Goal: Task Accomplishment & Management: Use online tool/utility

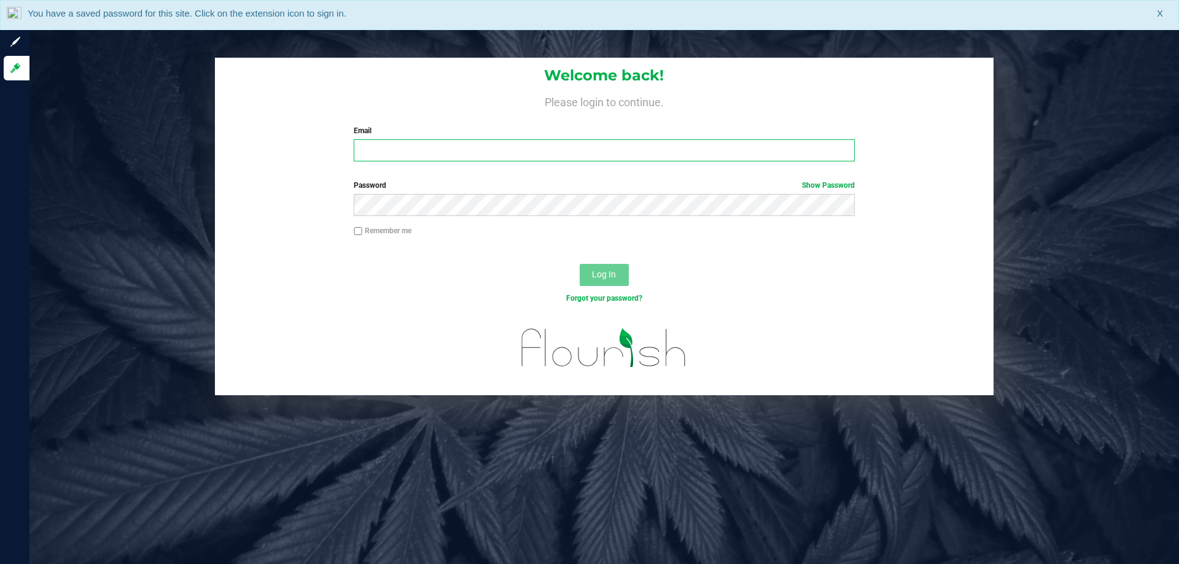
click at [464, 151] on input "Email" at bounding box center [604, 150] width 501 height 22
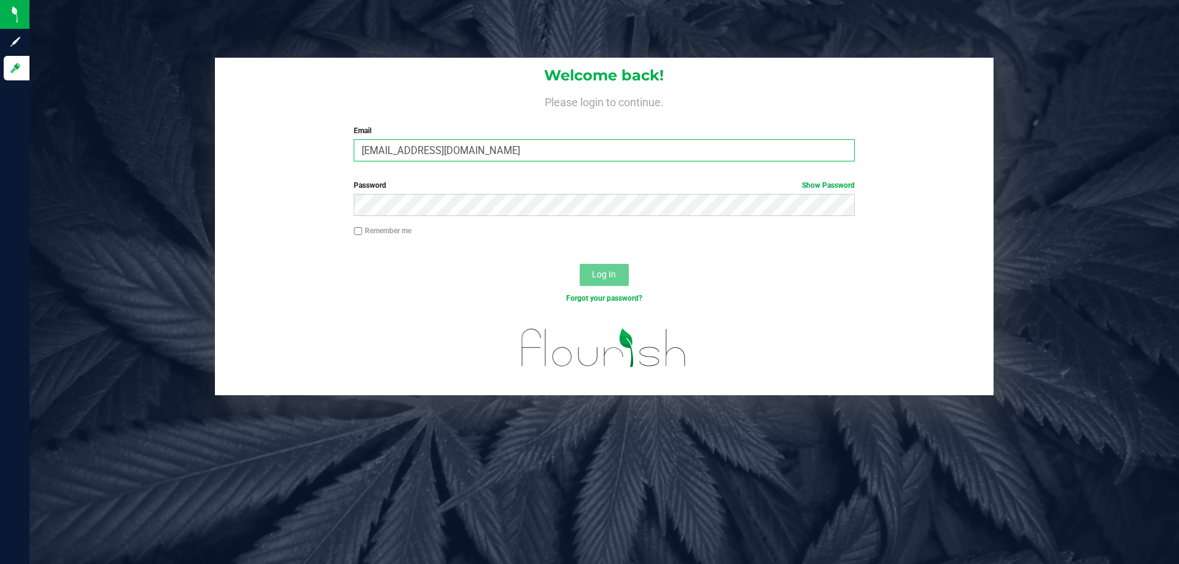
type input "[EMAIL_ADDRESS][DOMAIN_NAME]"
click at [580, 264] on button "Log In" at bounding box center [604, 275] width 49 height 22
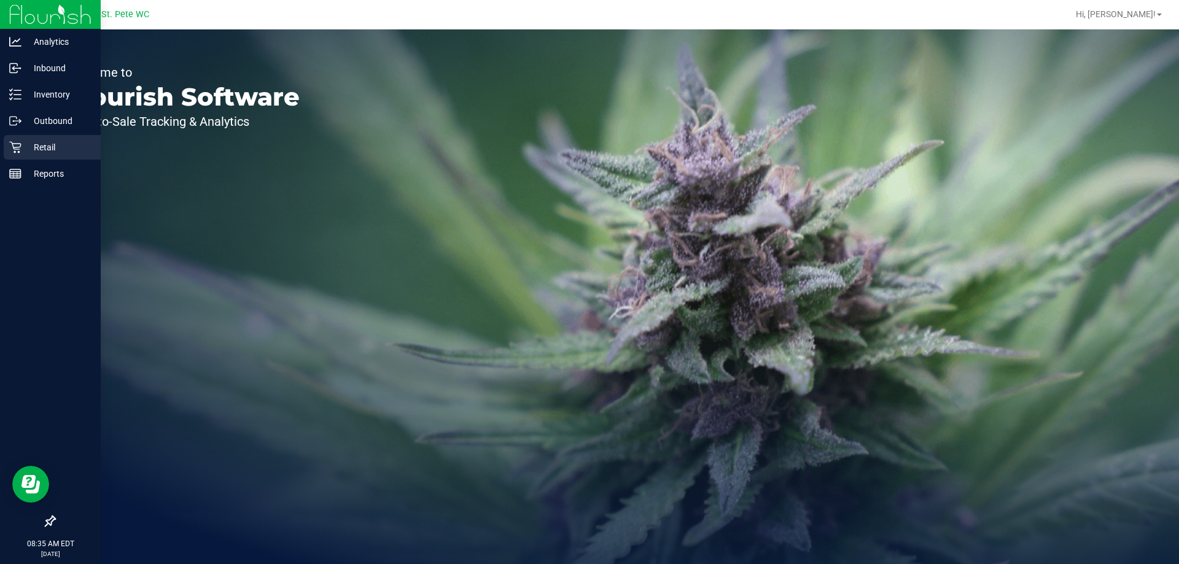
click at [14, 148] on icon at bounding box center [15, 148] width 12 height 12
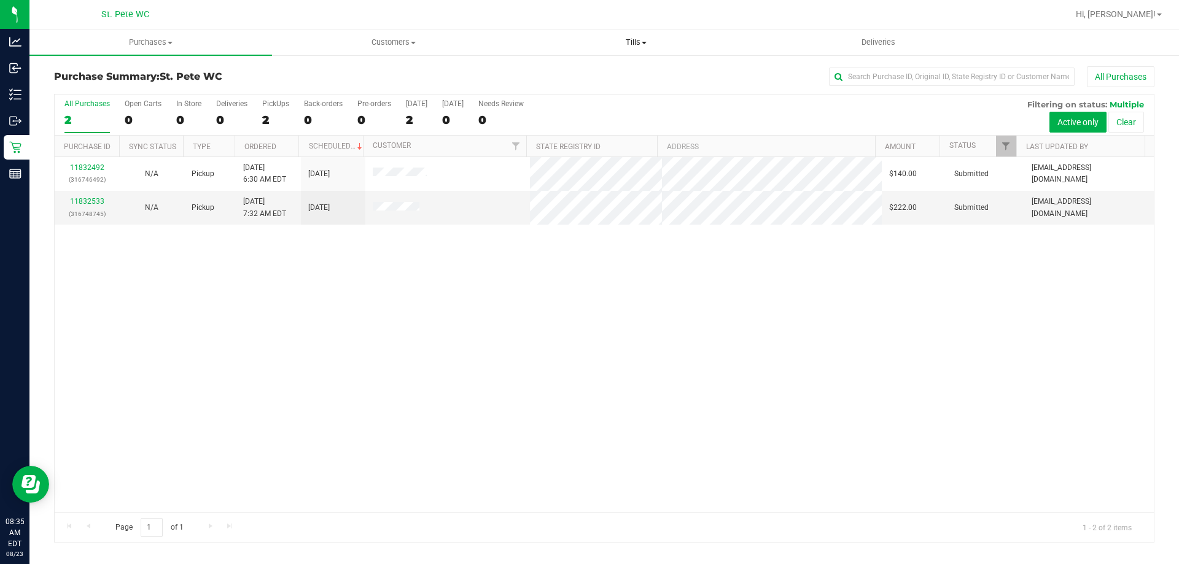
click at [637, 44] on span "Tills" at bounding box center [635, 42] width 241 height 11
click at [613, 78] on li "Manage tills" at bounding box center [636, 74] width 243 height 15
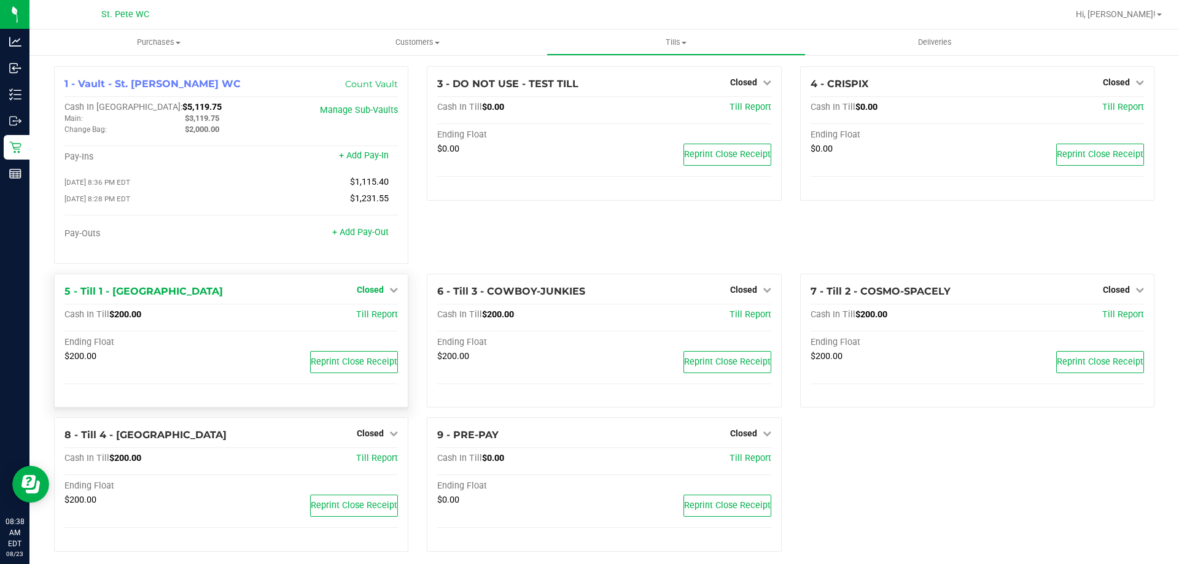
click at [381, 291] on link "Closed" at bounding box center [377, 290] width 41 height 10
click at [376, 314] on link "Open Till" at bounding box center [370, 315] width 33 height 10
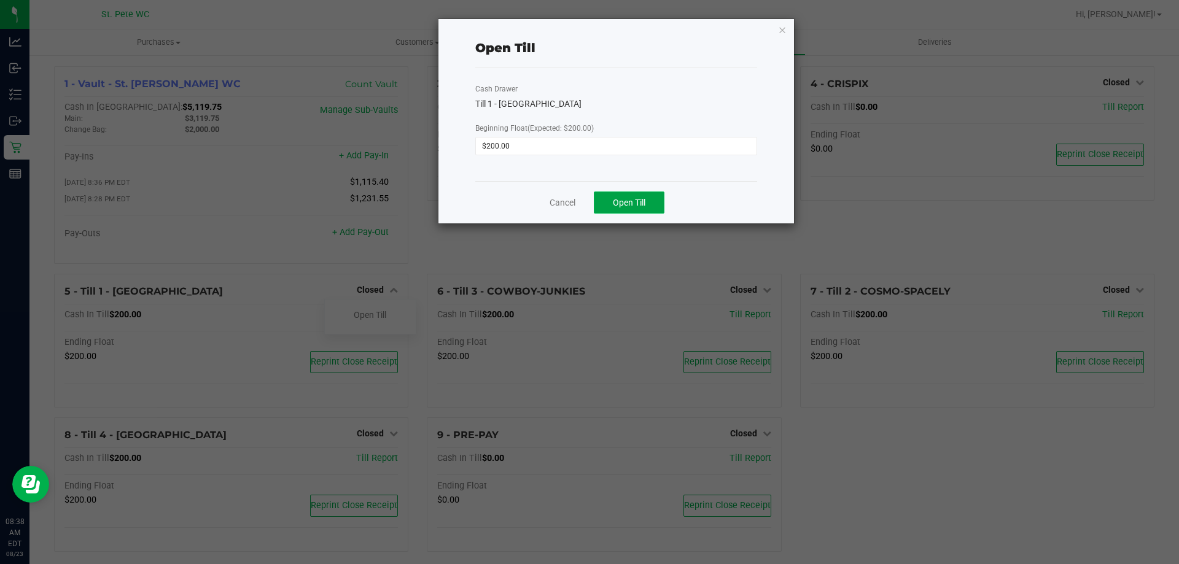
click at [657, 194] on button "Open Till" at bounding box center [629, 203] width 71 height 22
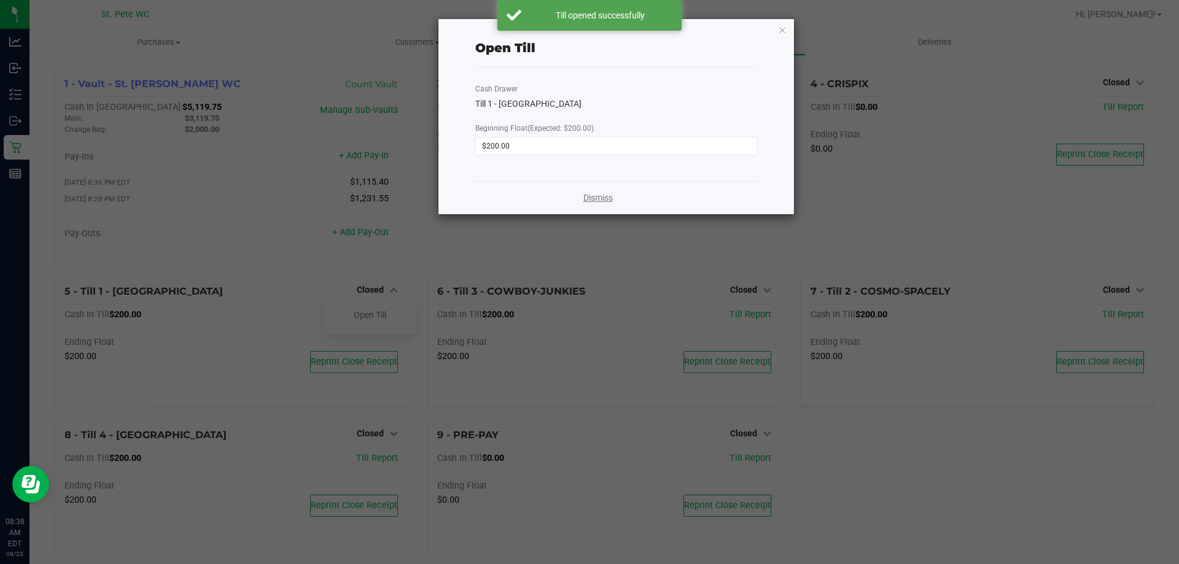
click at [604, 192] on link "Dismiss" at bounding box center [598, 198] width 29 height 13
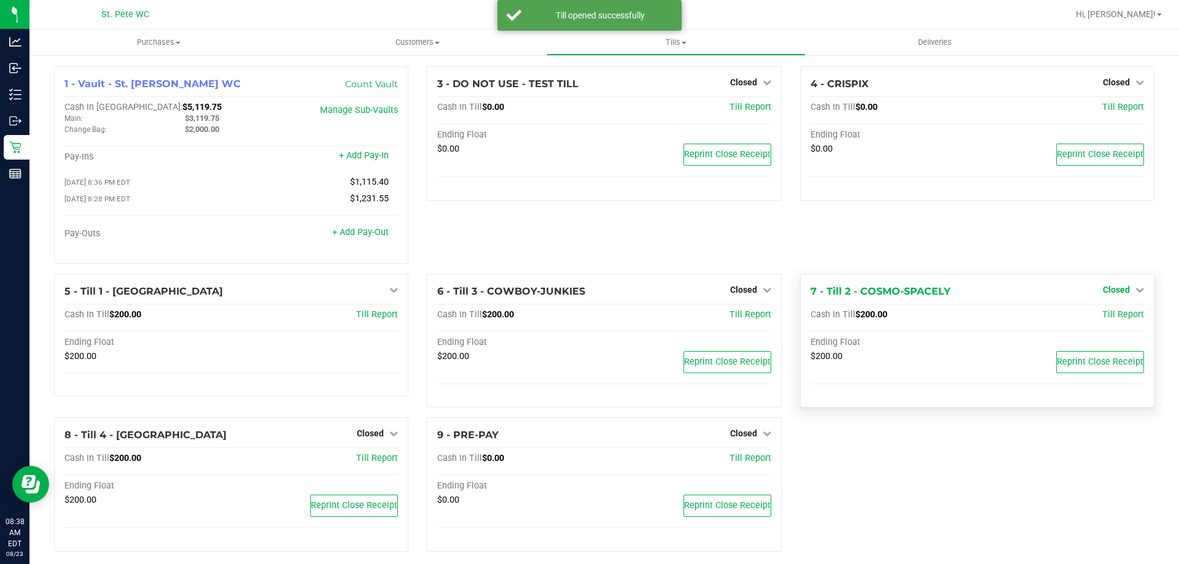
click at [1103, 292] on span "Closed" at bounding box center [1116, 290] width 27 height 10
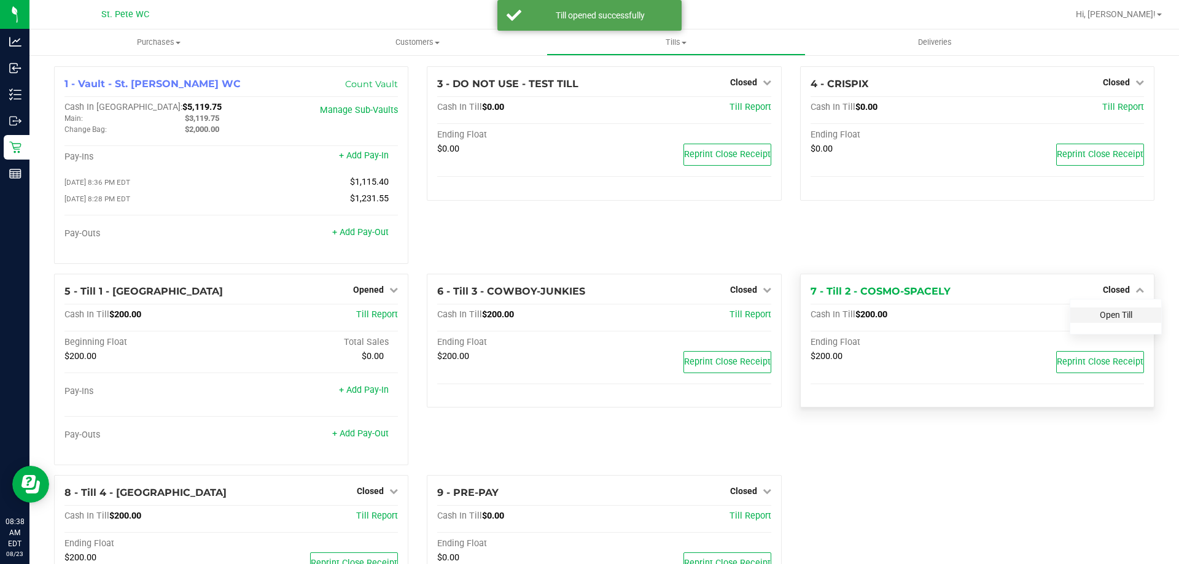
click at [1101, 317] on link "Open Till" at bounding box center [1116, 315] width 33 height 10
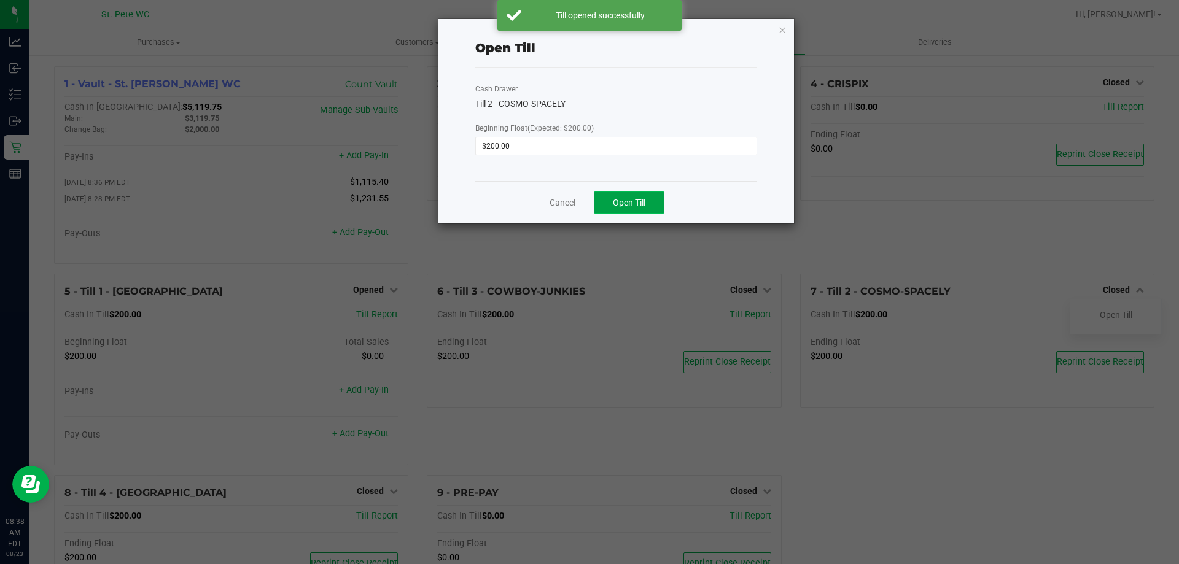
click at [643, 200] on span "Open Till" at bounding box center [629, 203] width 33 height 10
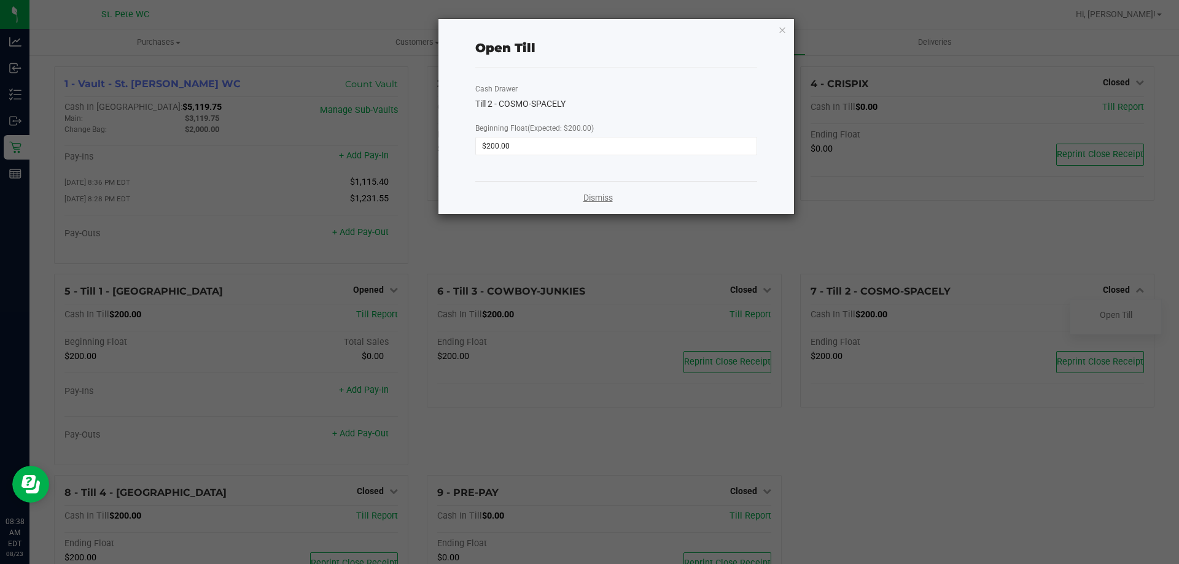
click at [603, 200] on link "Dismiss" at bounding box center [598, 198] width 29 height 13
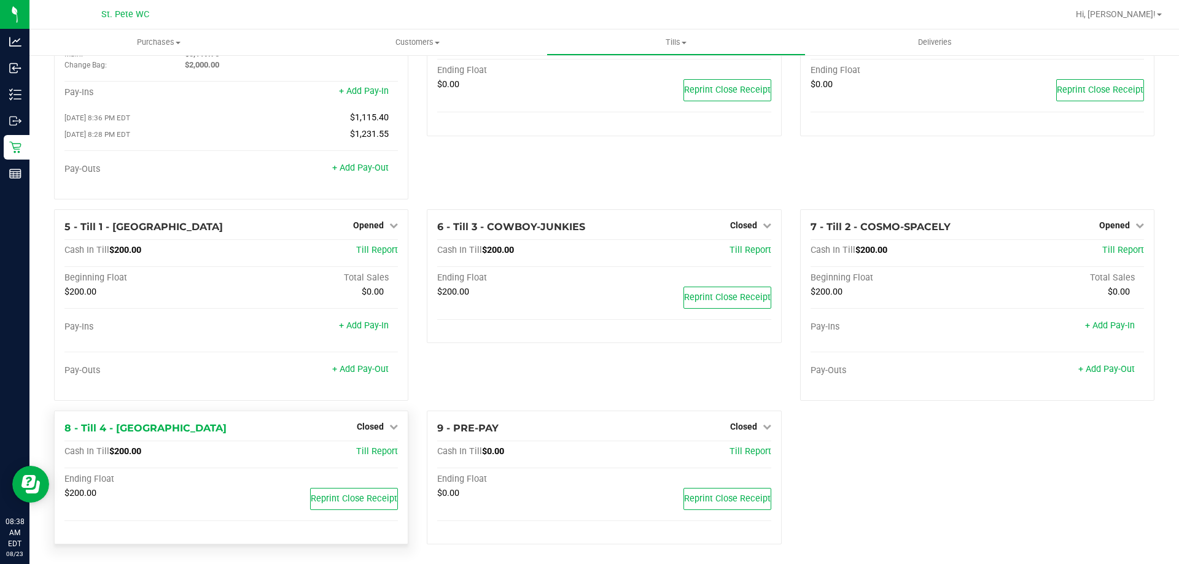
scroll to position [69, 0]
click at [373, 429] on span "Closed" at bounding box center [370, 425] width 27 height 10
click at [375, 447] on link "Open Till" at bounding box center [370, 450] width 33 height 10
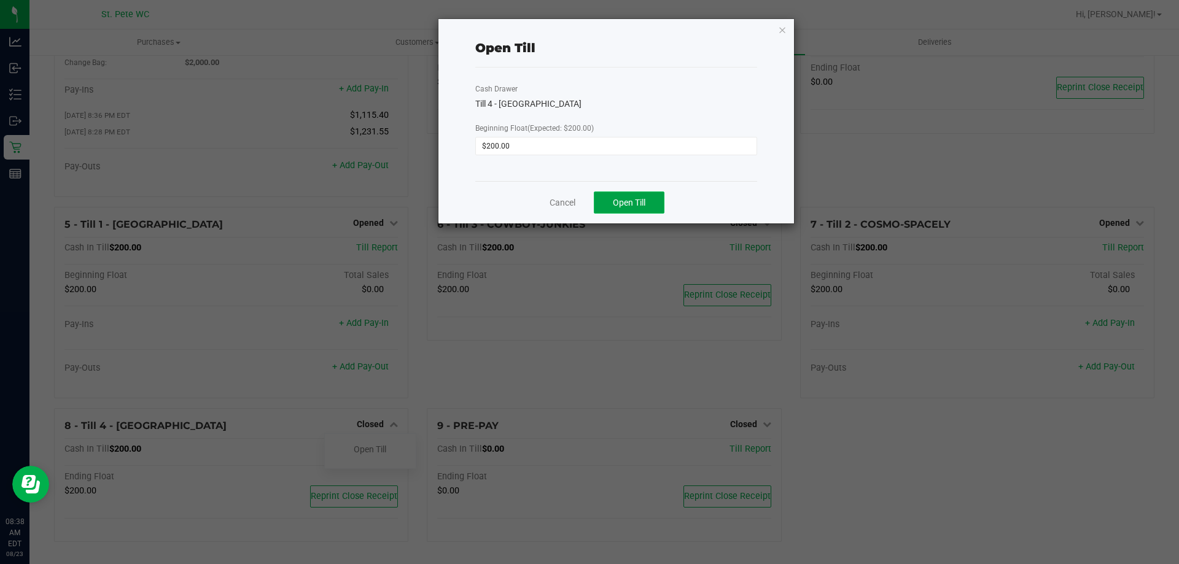
click at [627, 210] on button "Open Till" at bounding box center [629, 203] width 71 height 22
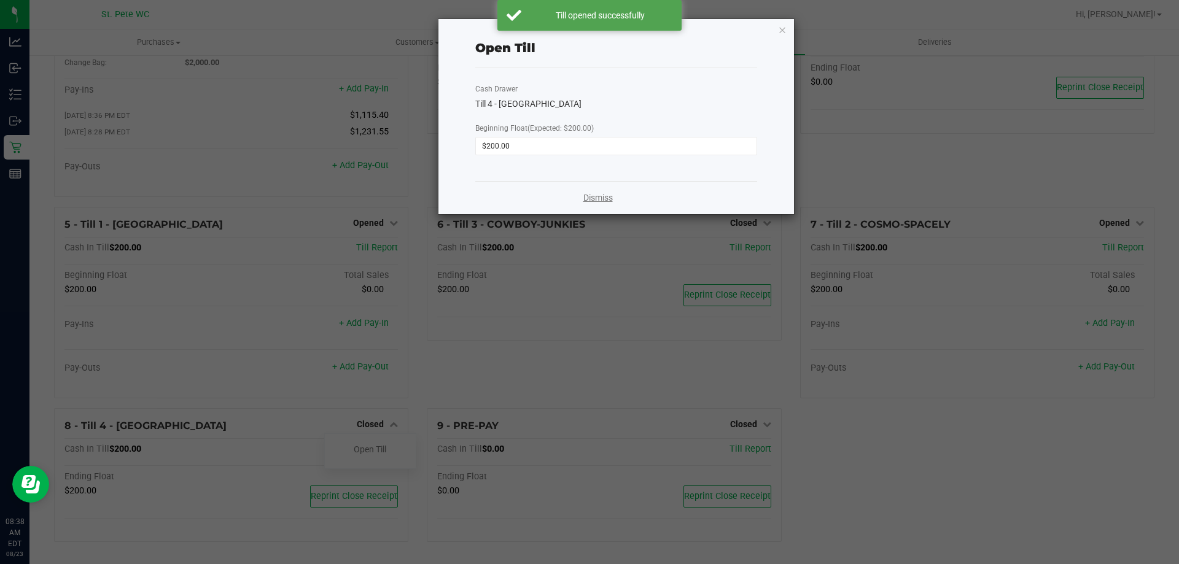
click at [586, 193] on link "Dismiss" at bounding box center [598, 198] width 29 height 13
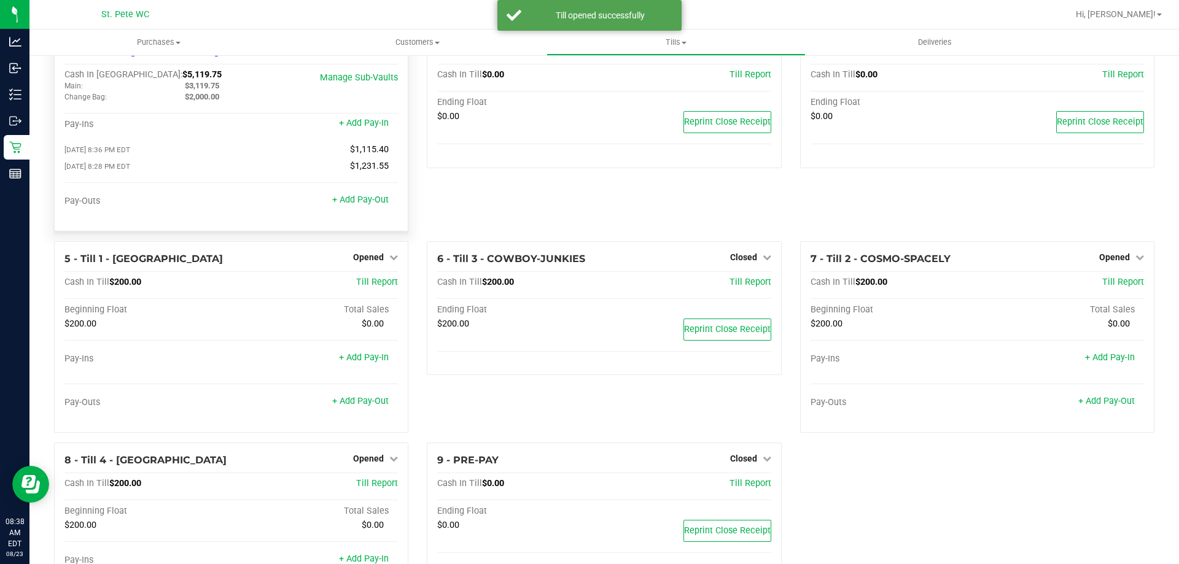
scroll to position [0, 0]
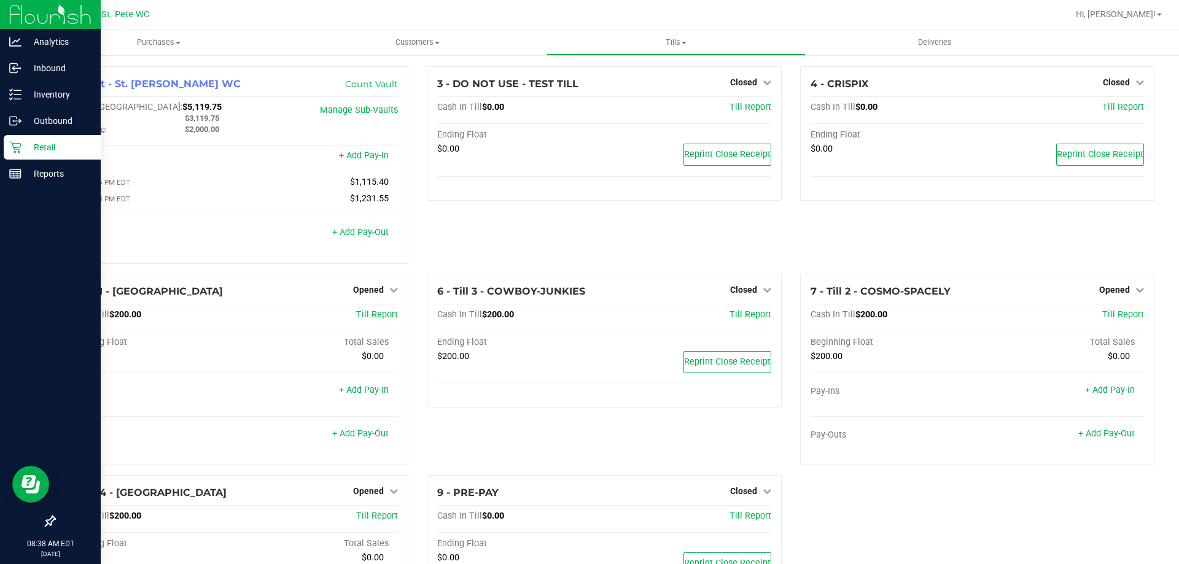
click at [53, 147] on p "Retail" at bounding box center [58, 147] width 74 height 15
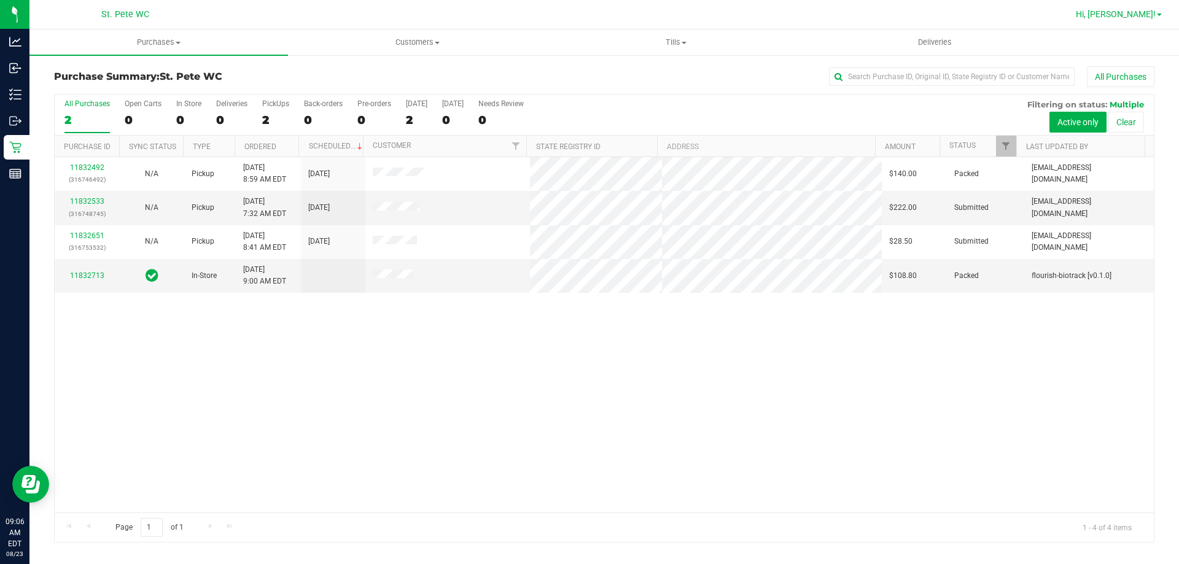
click at [1135, 13] on span "Hi, [PERSON_NAME]!" at bounding box center [1116, 14] width 80 height 10
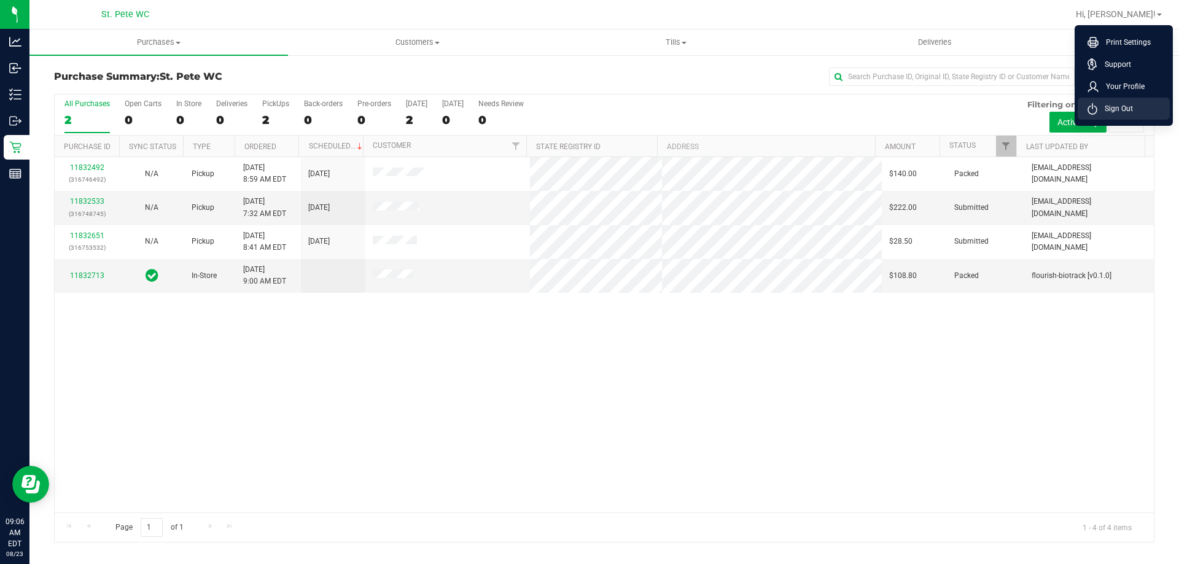
click at [1129, 114] on span "Sign Out" at bounding box center [1116, 109] width 36 height 12
